Goal: Use online tool/utility: Utilize a website feature to perform a specific function

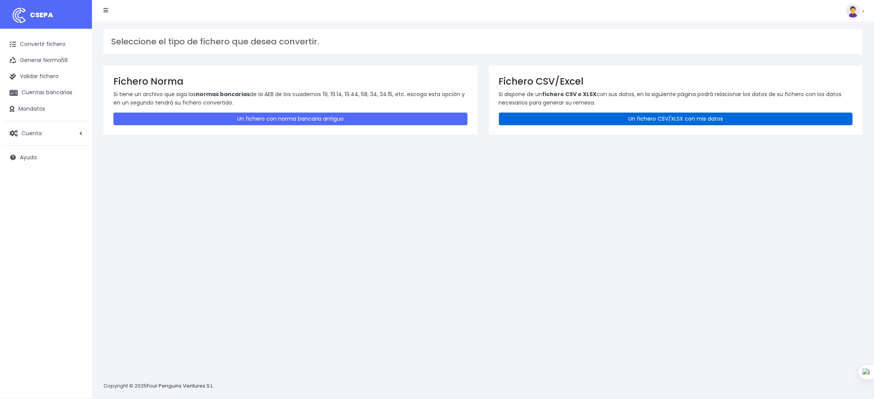
click at [696, 121] on link "Un fichero CSV/XLSX con mis datos" at bounding box center [676, 119] width 354 height 13
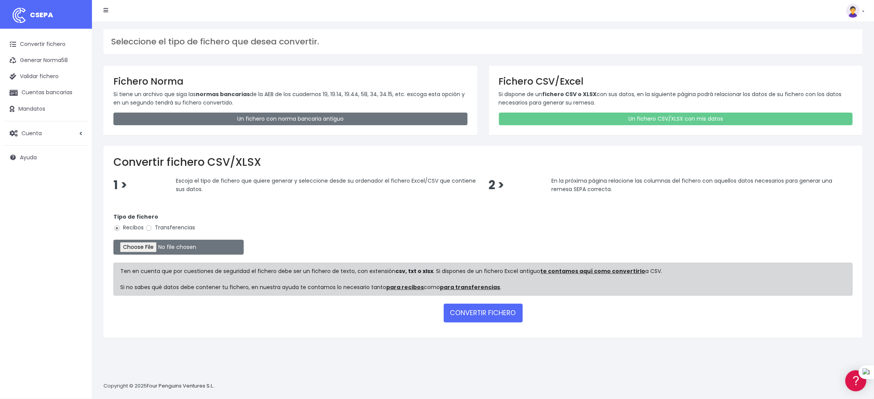
click at [179, 226] on label "Transferencias" at bounding box center [170, 228] width 50 height 8
click at [152, 226] on input "Transferencias" at bounding box center [148, 228] width 7 height 7
radio input "true"
click at [153, 244] on input "file" at bounding box center [178, 247] width 130 height 15
type input "C:\fakepath\SEPA PLANTILLA MEYBRU.xlsx"
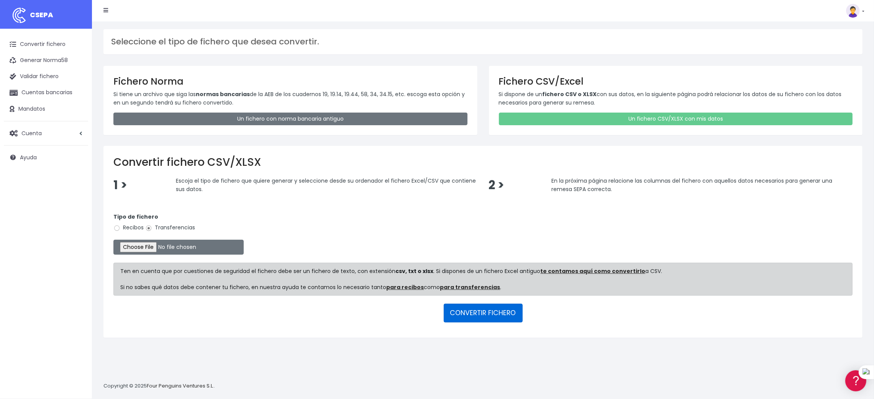
click at [482, 311] on button "CONVERTIR FICHERO" at bounding box center [483, 313] width 79 height 18
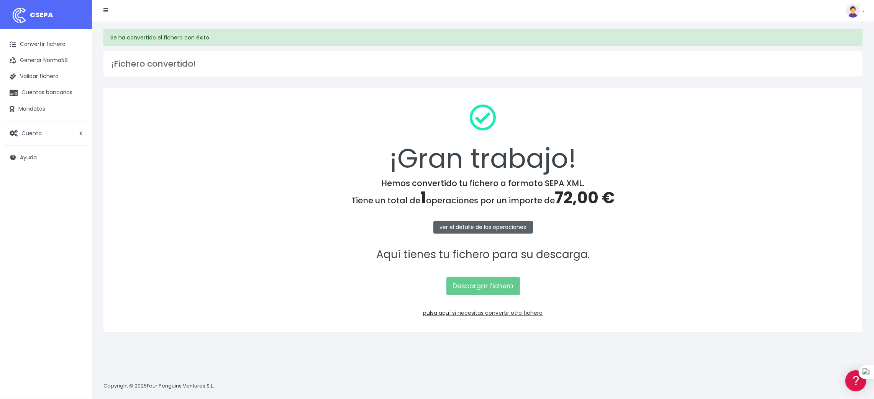
click at [481, 226] on link "ver el detalle de las operaciones" at bounding box center [483, 227] width 100 height 13
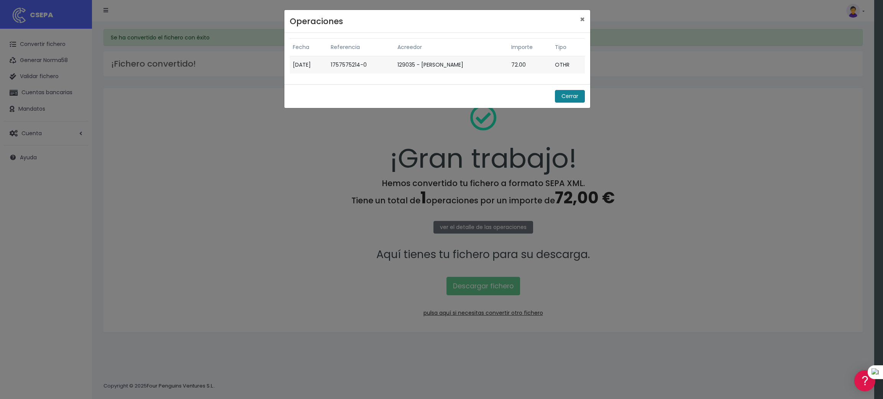
click at [564, 97] on button "Cerrar" at bounding box center [570, 96] width 30 height 13
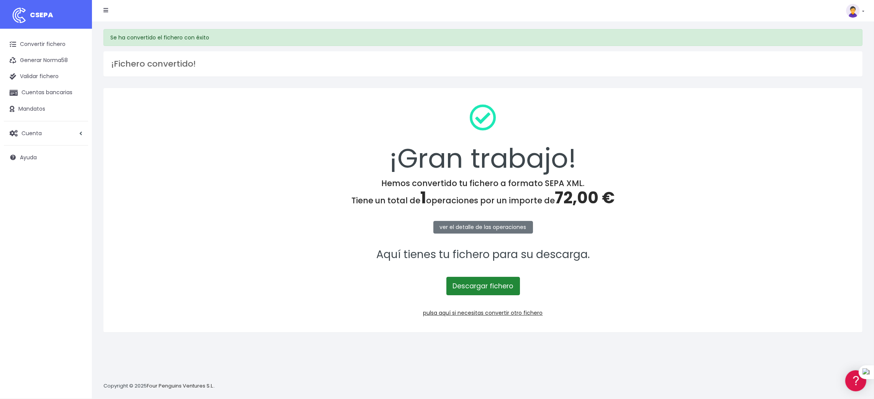
click at [467, 284] on link "Descargar fichero" at bounding box center [483, 286] width 74 height 18
